Goal: Navigation & Orientation: Understand site structure

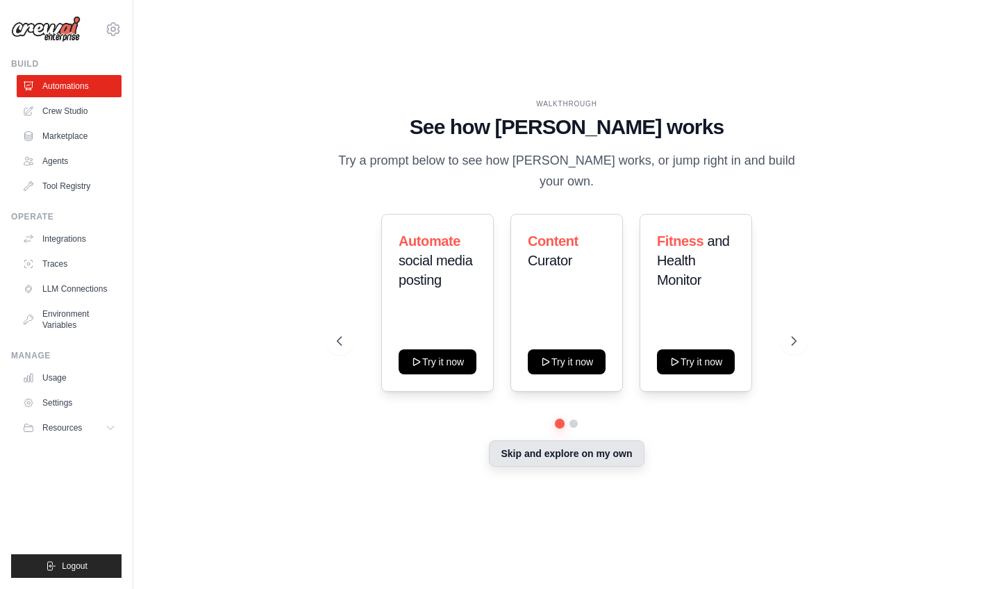
click at [533, 440] on button "Skip and explore on my own" at bounding box center [566, 453] width 155 height 26
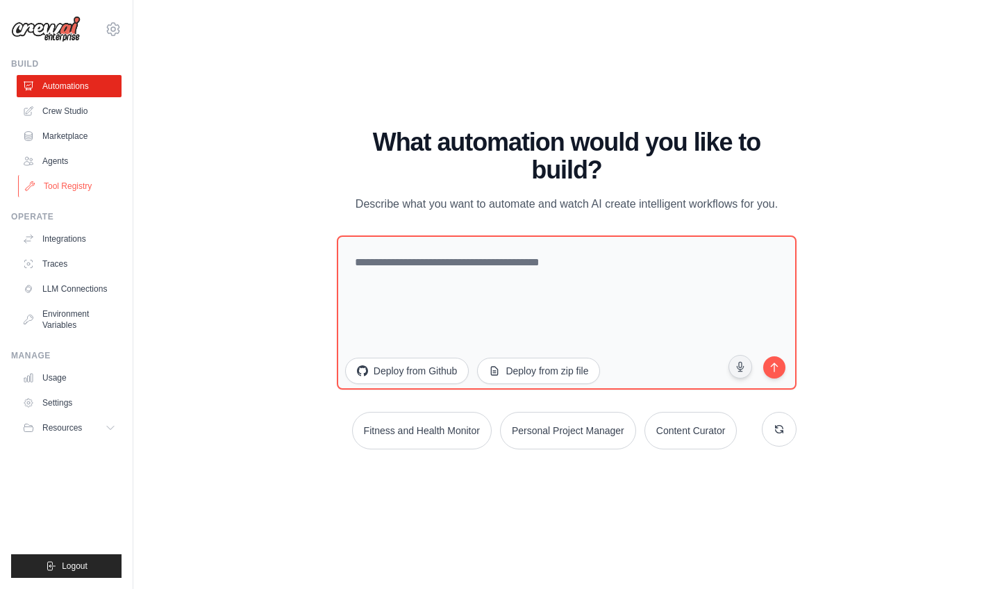
click at [44, 183] on link "Tool Registry" at bounding box center [70, 186] width 105 height 22
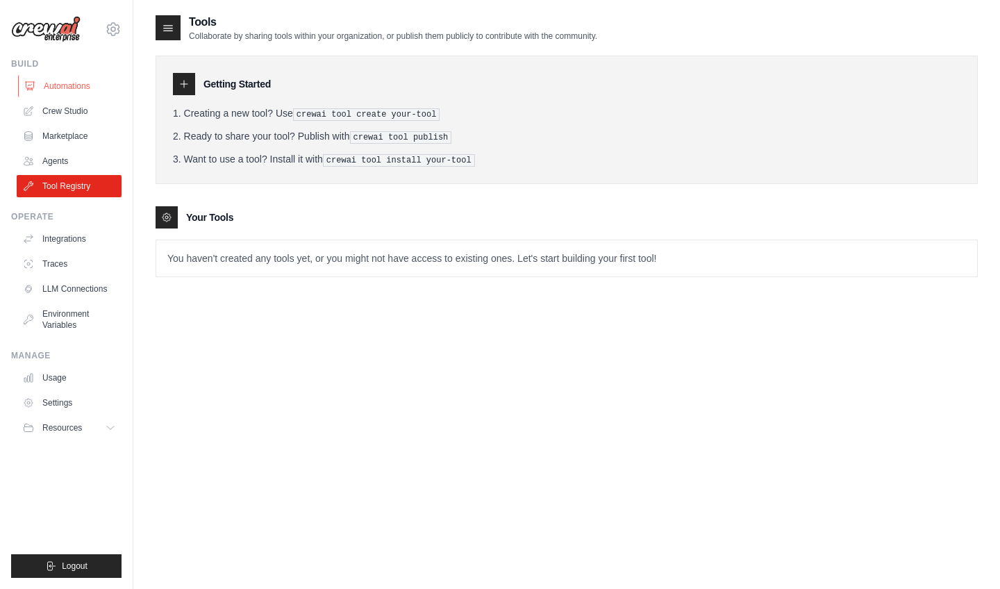
click at [56, 86] on link "Automations" at bounding box center [70, 86] width 105 height 22
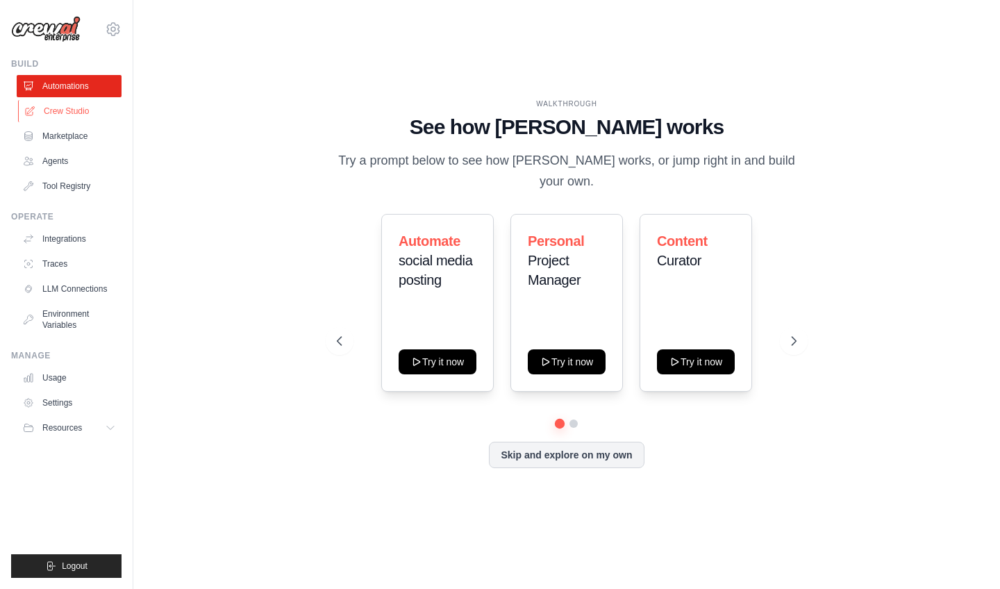
click at [68, 112] on link "Crew Studio" at bounding box center [70, 111] width 105 height 22
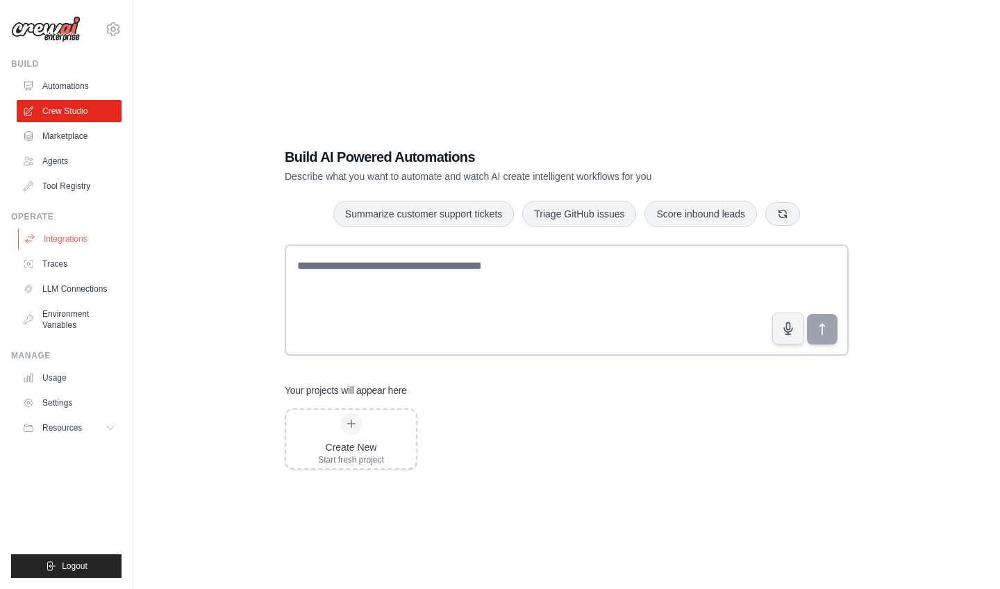
click at [49, 235] on link "Integrations" at bounding box center [70, 239] width 105 height 22
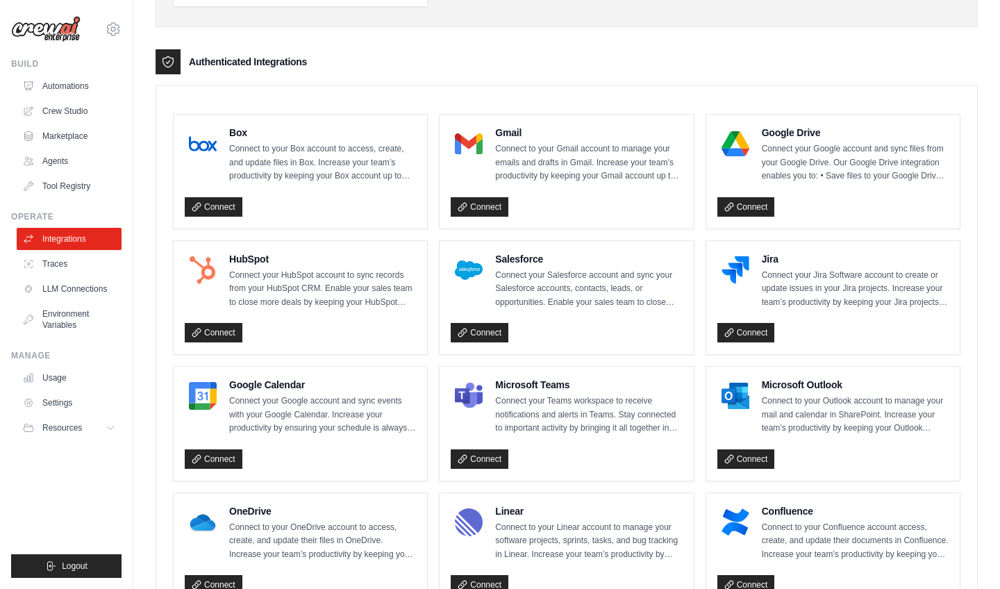
scroll to position [320, 0]
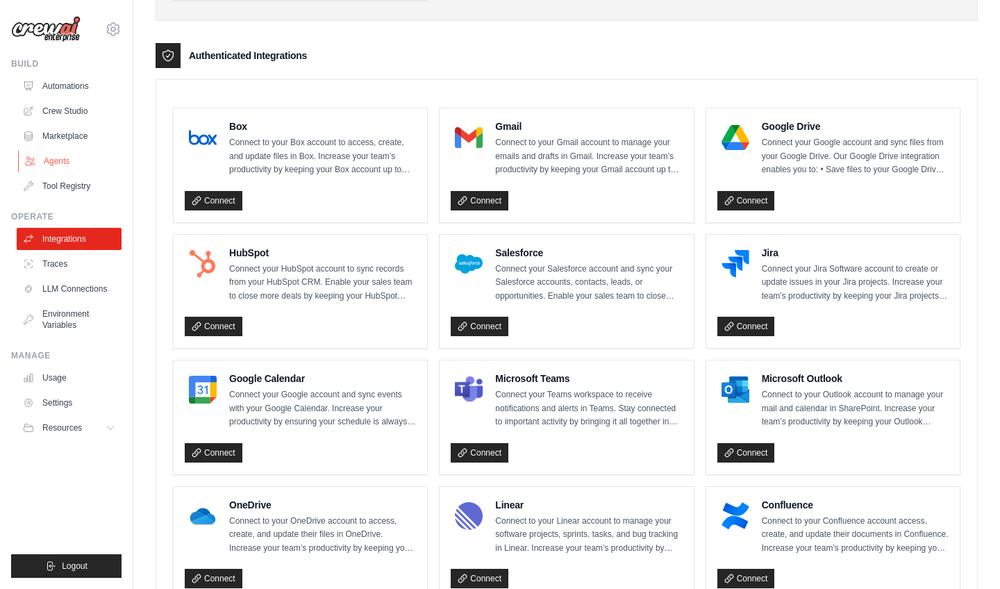
click at [60, 159] on link "Agents" at bounding box center [70, 161] width 105 height 22
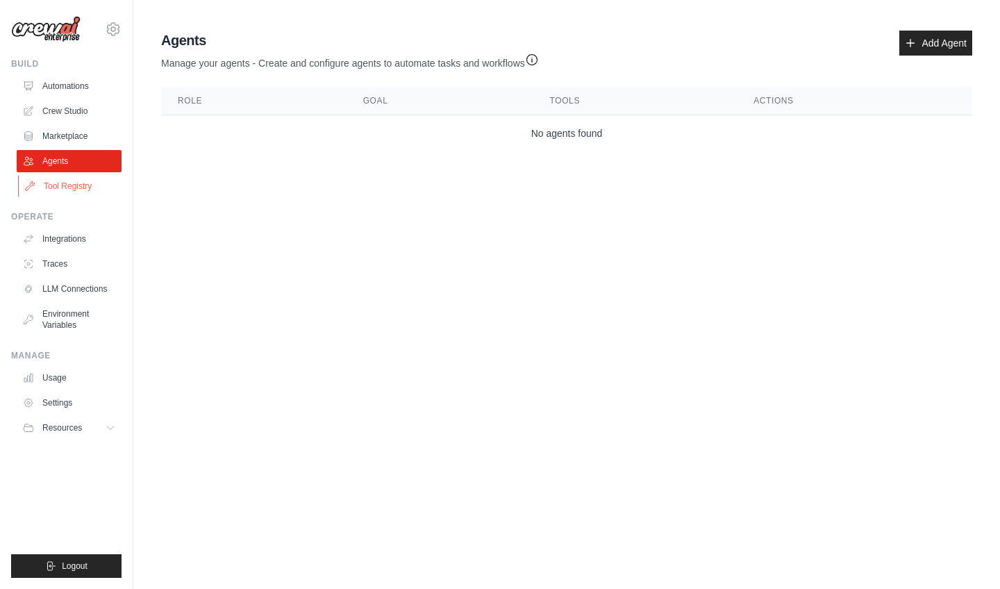
click at [81, 182] on link "Tool Registry" at bounding box center [70, 186] width 105 height 22
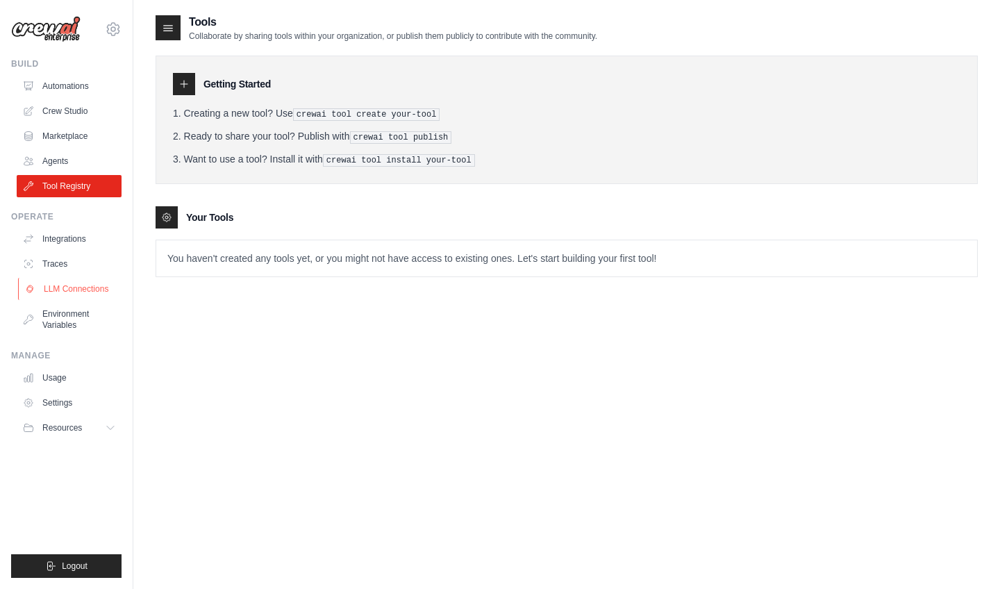
click at [70, 293] on link "LLM Connections" at bounding box center [70, 289] width 105 height 22
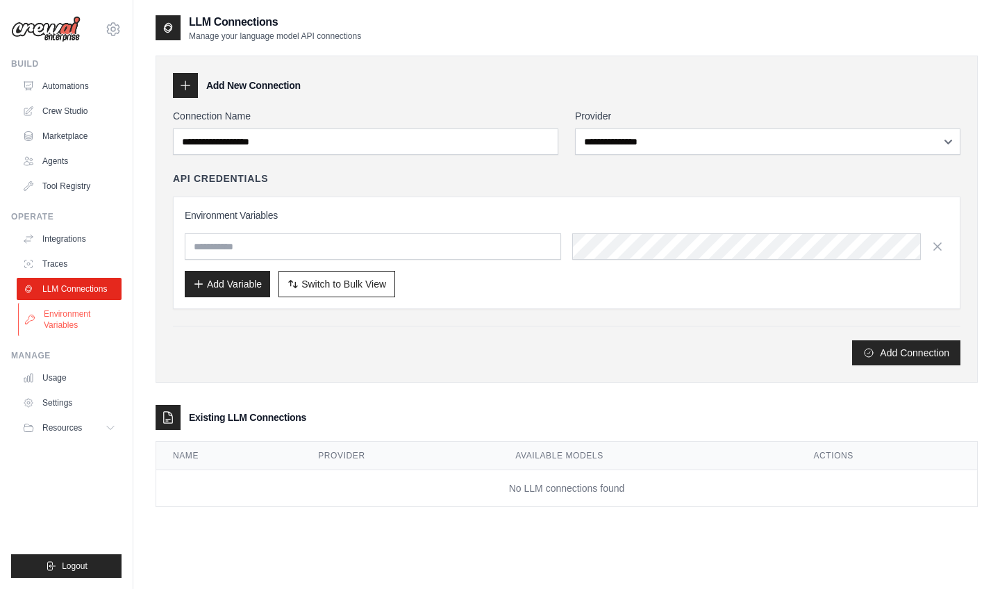
click at [73, 311] on link "Environment Variables" at bounding box center [70, 319] width 105 height 33
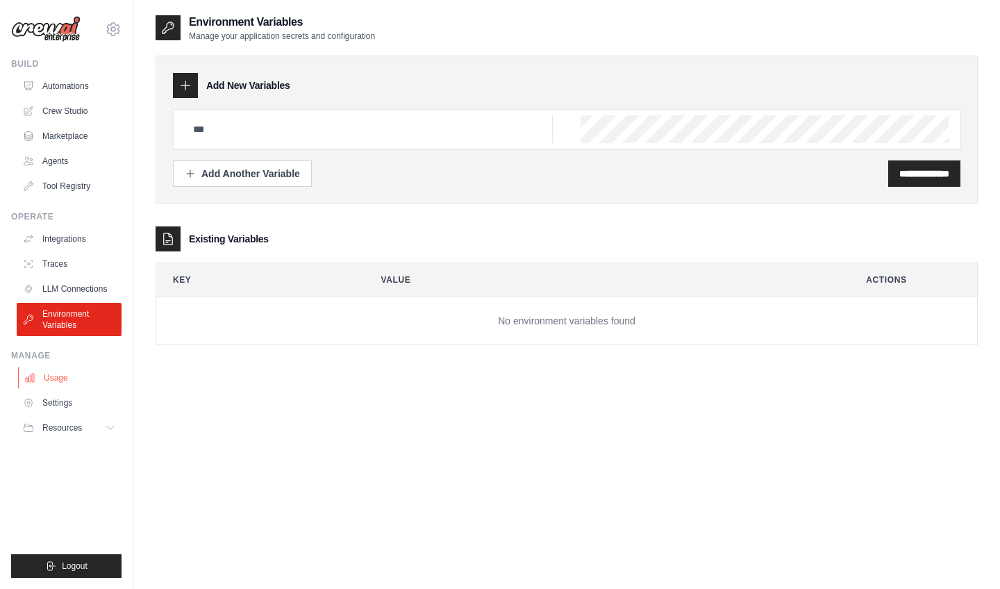
click at [78, 378] on link "Usage" at bounding box center [70, 378] width 105 height 22
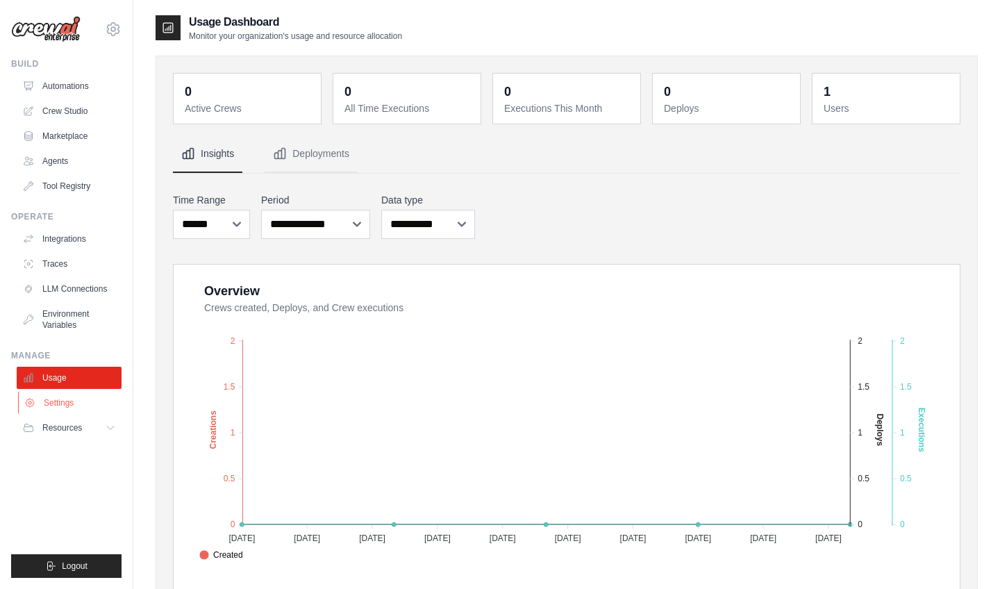
click at [78, 399] on link "Settings" at bounding box center [70, 403] width 105 height 22
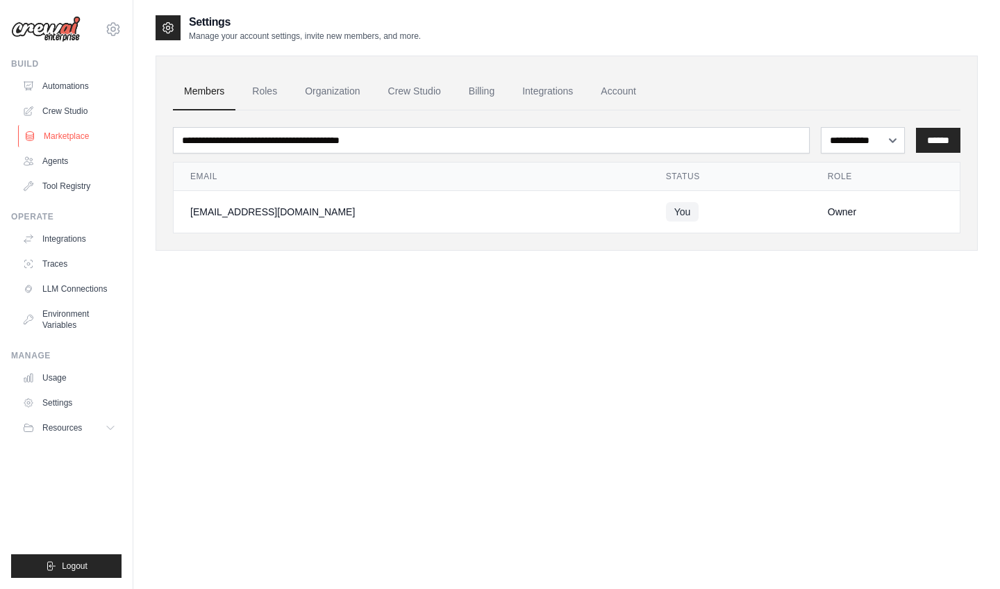
click at [60, 137] on link "Marketplace" at bounding box center [70, 136] width 105 height 22
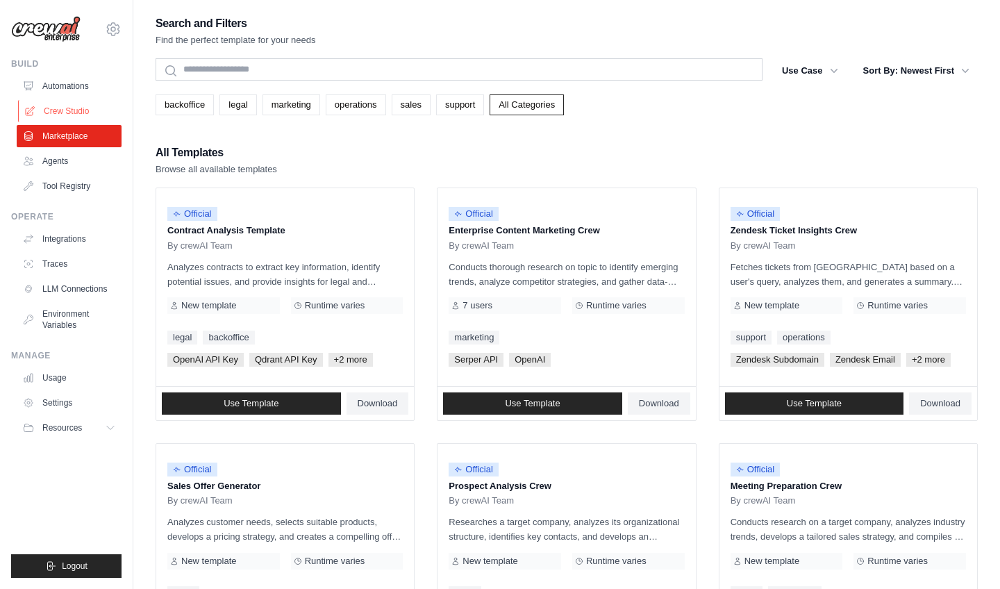
click at [58, 119] on link "Crew Studio" at bounding box center [70, 111] width 105 height 22
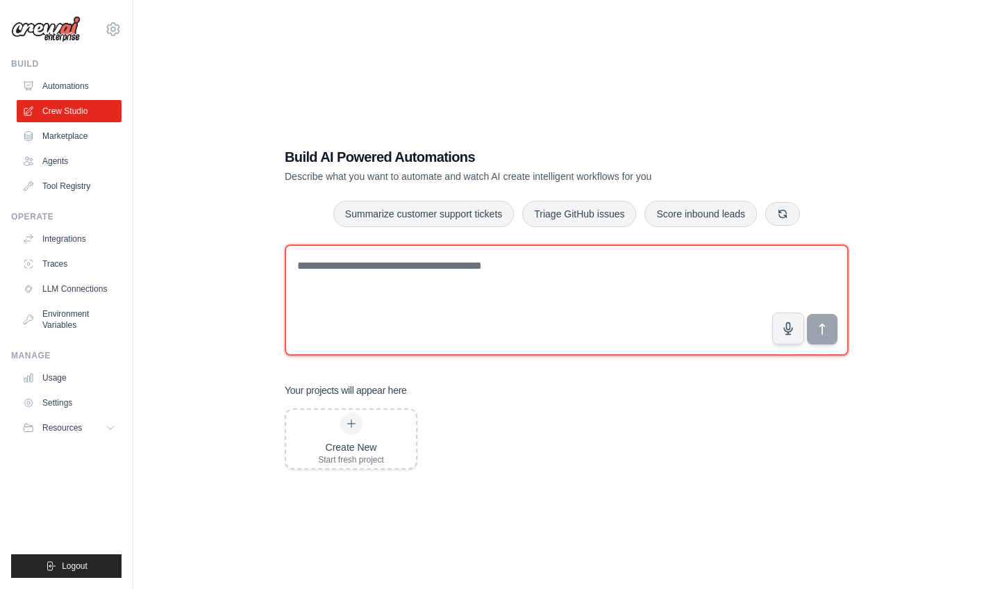
click at [355, 270] on textarea at bounding box center [567, 299] width 564 height 111
